Goal: Information Seeking & Learning: Learn about a topic

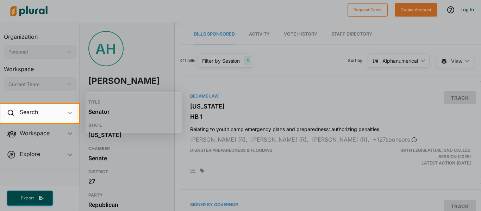
click at [207, 60] on div at bounding box center [240, 52] width 481 height 104
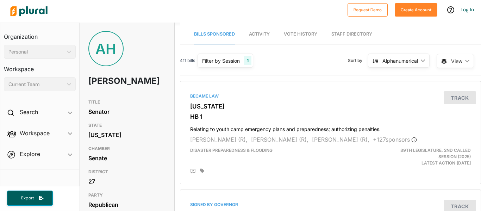
click at [251, 36] on span "Activity" at bounding box center [259, 33] width 21 height 5
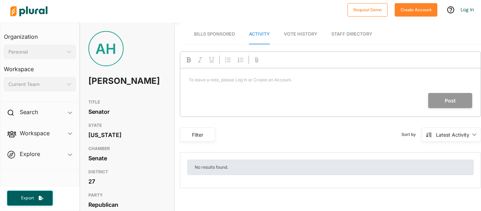
click at [293, 38] on link "Vote History" at bounding box center [300, 34] width 33 height 20
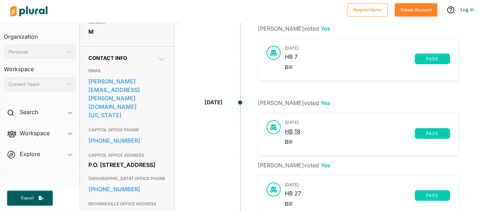
scroll to position [195, 0]
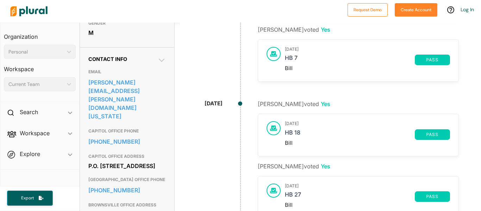
click at [434, 132] on span "pass" at bounding box center [432, 134] width 27 height 4
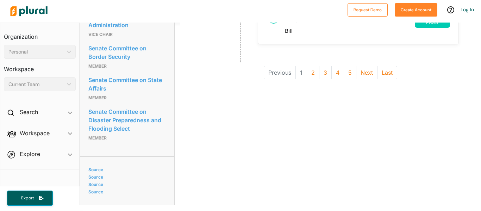
scroll to position [710, 0]
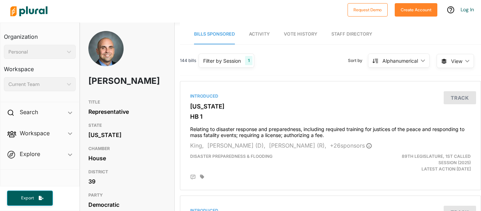
click at [97, 49] on img at bounding box center [105, 55] width 35 height 49
